Goal: Navigation & Orientation: Find specific page/section

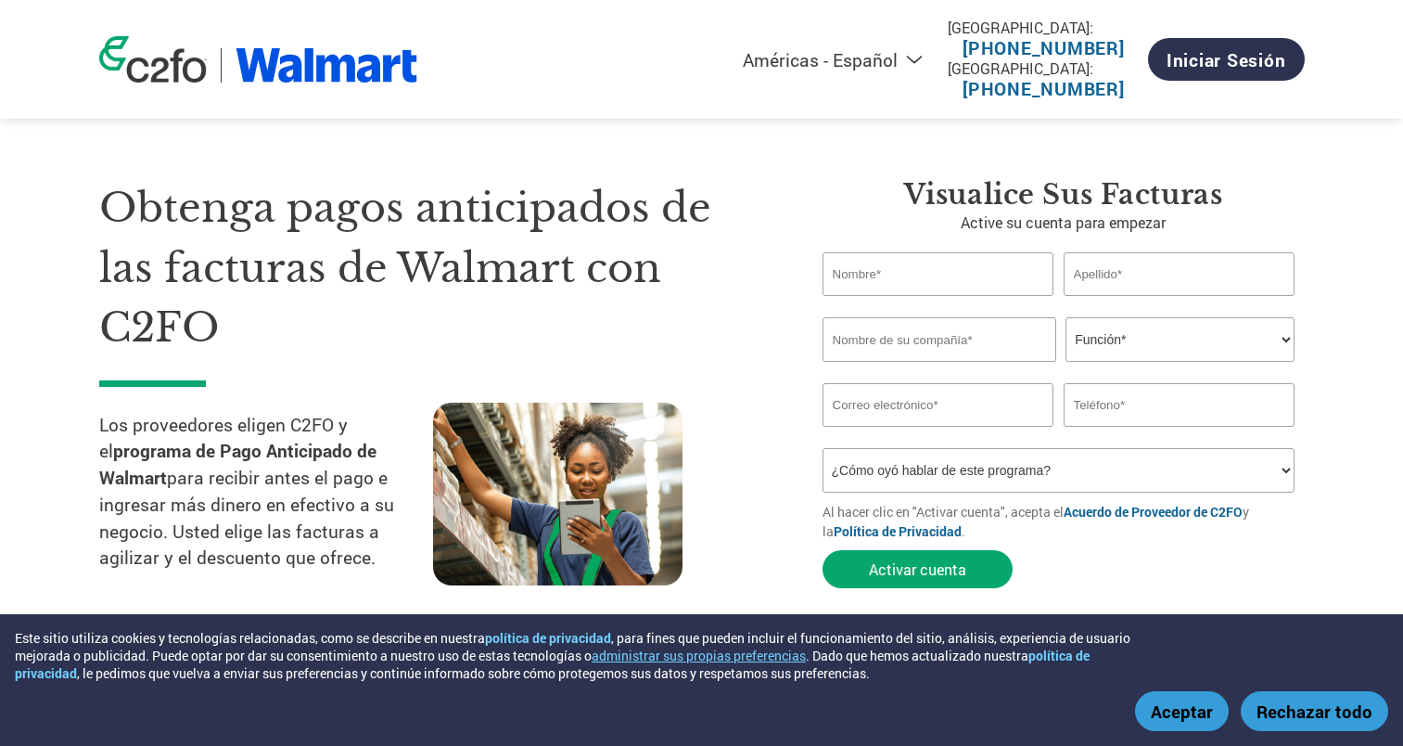
select select "es-MX"
click at [897, 62] on select "Americas - English Américas - Español [GEOGRAPHIC_DATA] - Português [GEOGRAPHIC…" at bounding box center [720, 59] width 429 height 23
click at [329, 49] on img at bounding box center [327, 65] width 183 height 34
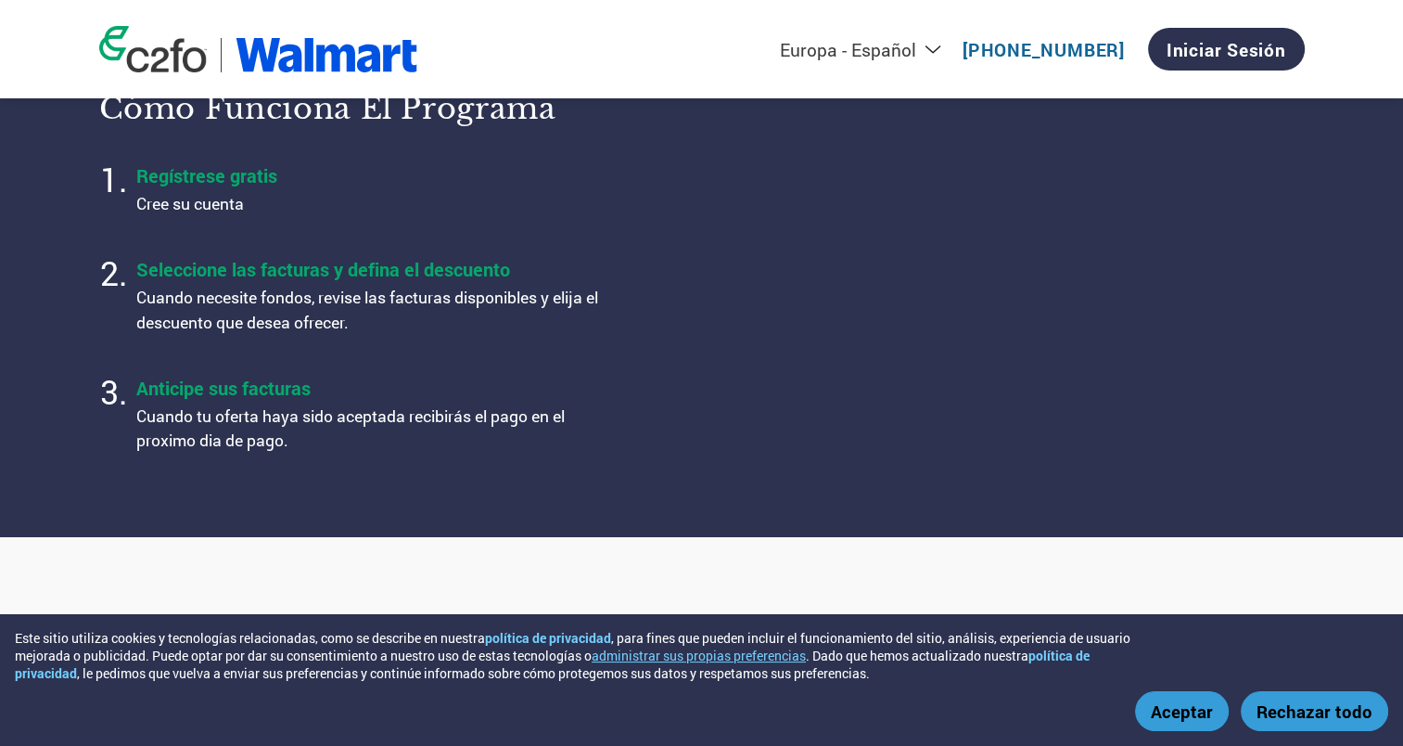
scroll to position [278, 0]
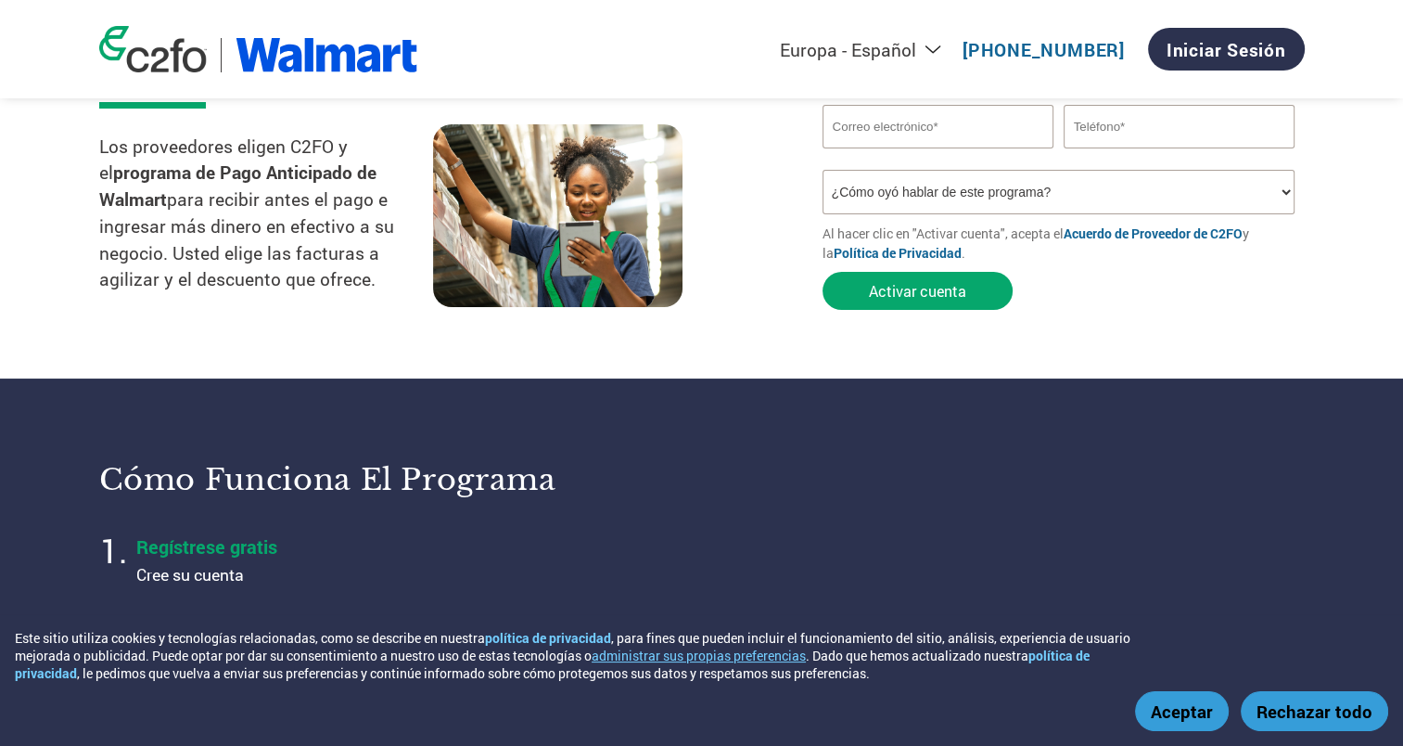
click at [850, 49] on select "Americas - English Américas - Español [GEOGRAPHIC_DATA] - Português [GEOGRAPHIC…" at bounding box center [738, 49] width 429 height 23
select select "en-US"
click at [723, 38] on select "Americas - English Américas - Español [GEOGRAPHIC_DATA] - Português [GEOGRAPHIC…" at bounding box center [738, 49] width 429 height 23
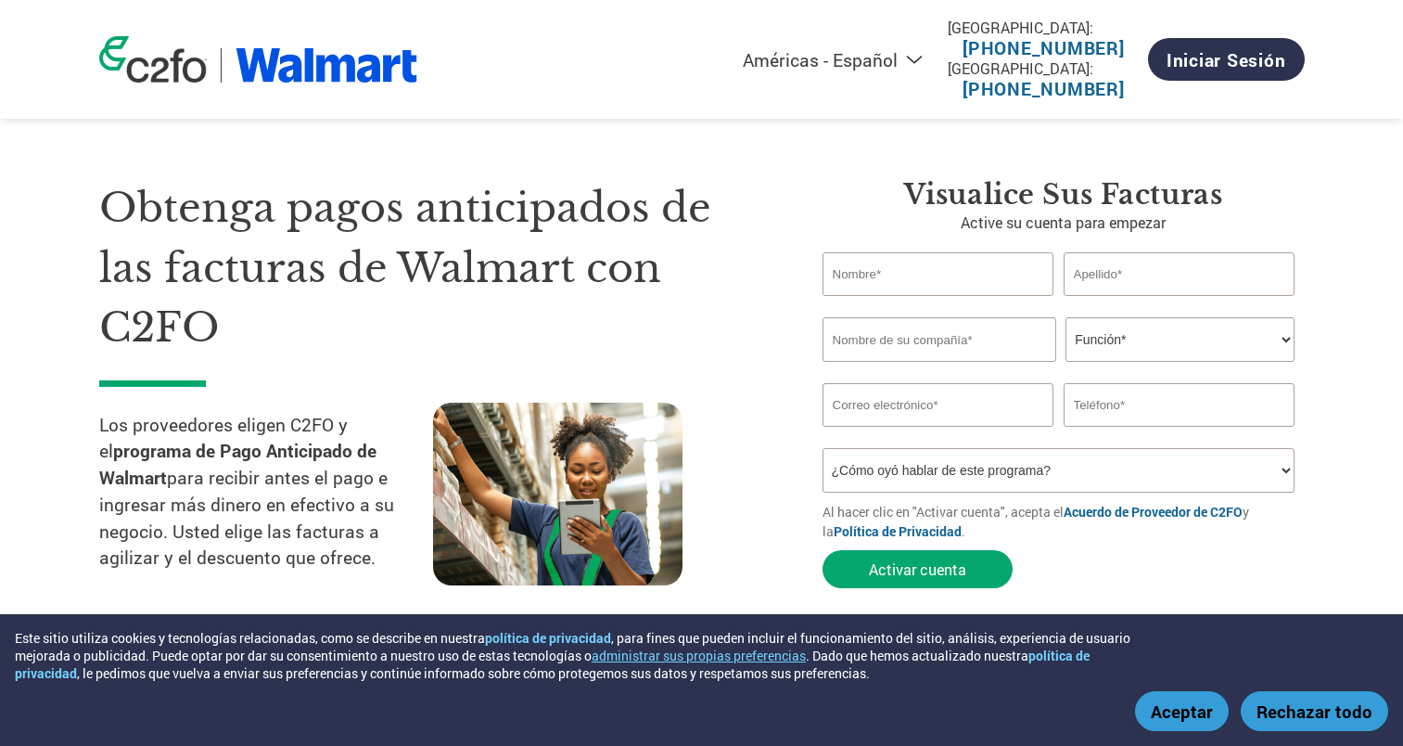
select select "es-MX"
